Goal: Task Accomplishment & Management: Manage account settings

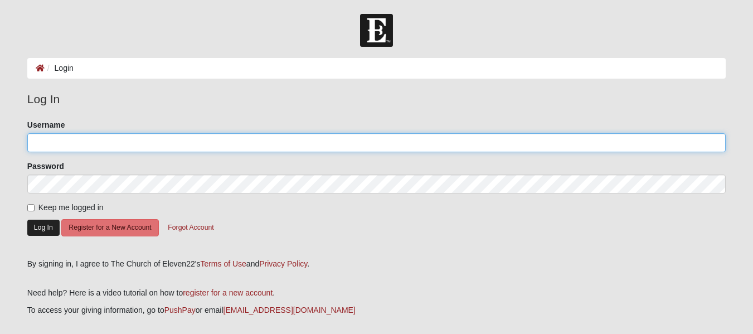
type input "akruseil"
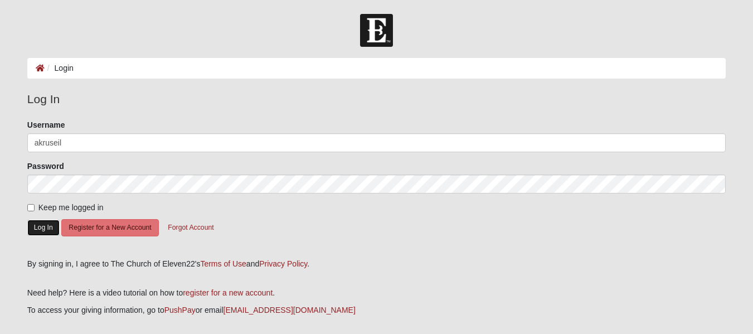
click at [39, 229] on button "Log In" at bounding box center [43, 228] width 32 height 16
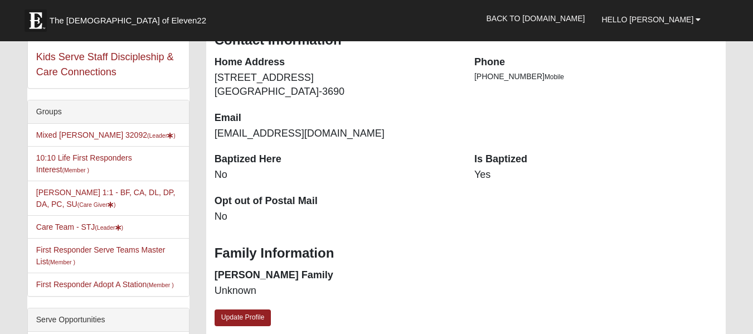
scroll to position [211, 0]
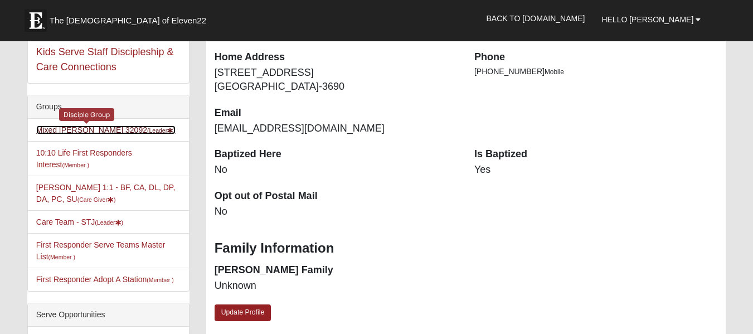
click at [67, 128] on link "Mixed Kruse 32092 (Leader )" at bounding box center [105, 129] width 139 height 9
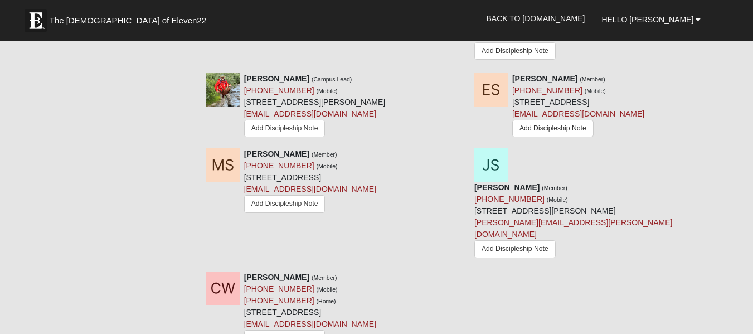
scroll to position [975, 0]
